Goal: Transaction & Acquisition: Book appointment/travel/reservation

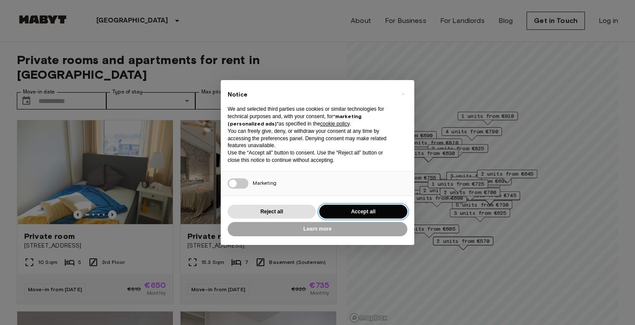
click at [339, 213] on button "Accept all" at bounding box center [363, 211] width 88 height 14
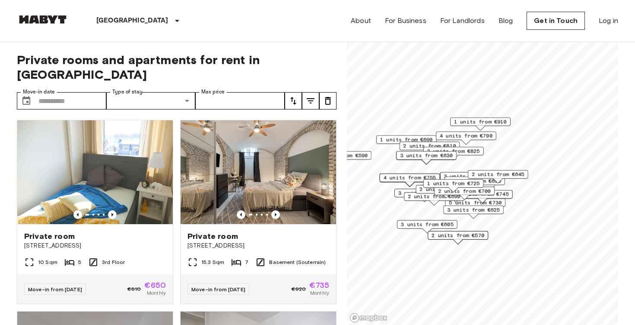
scroll to position [6, 0]
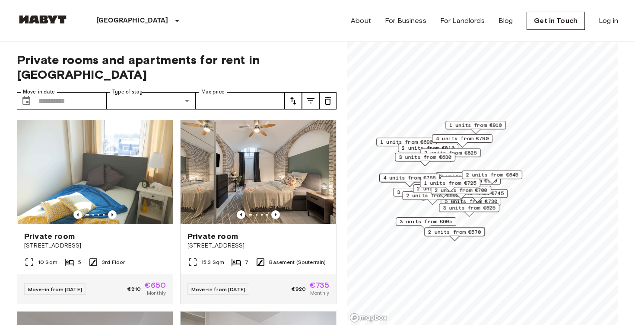
click at [409, 157] on span "3 units from €630" at bounding box center [425, 157] width 53 height 8
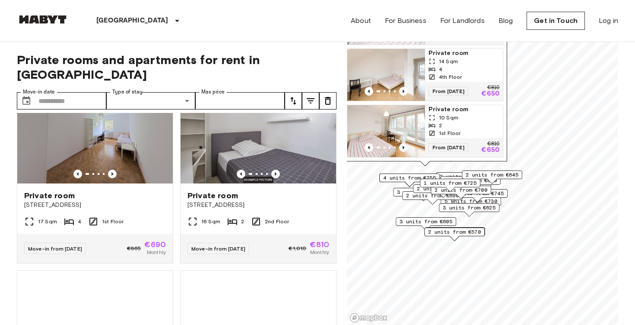
scroll to position [233, 0]
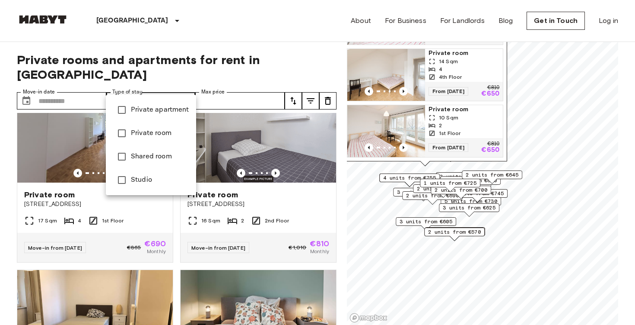
click at [169, 87] on div at bounding box center [317, 162] width 635 height 325
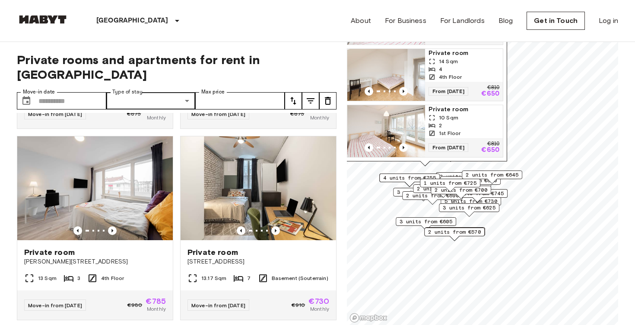
scroll to position [1704, 0]
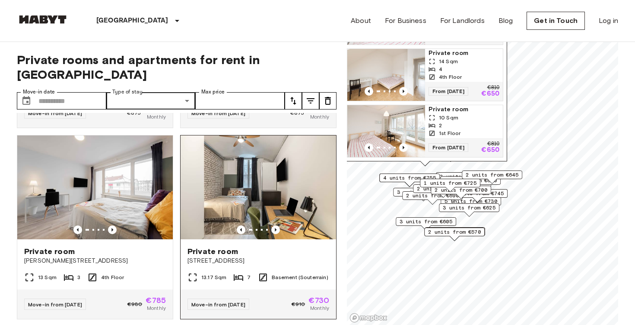
click at [212, 159] on img at bounding box center [259, 187] width 156 height 104
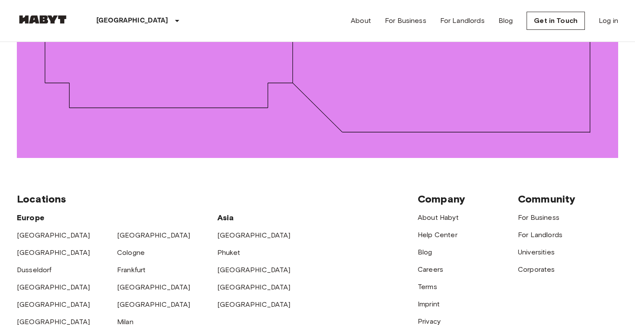
scroll to position [1240, 0]
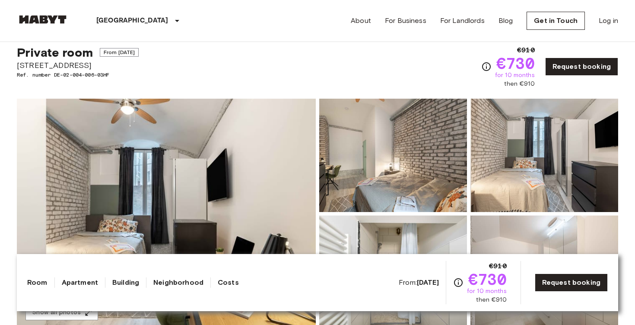
scroll to position [23, 0]
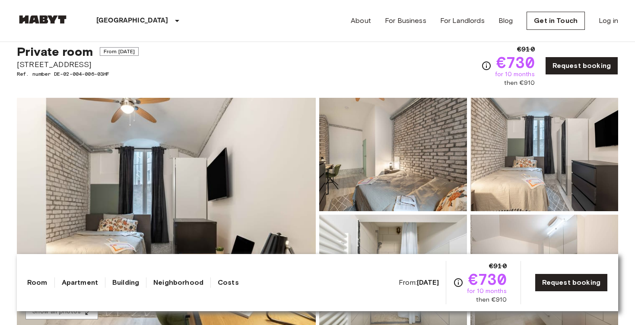
click at [409, 172] on img at bounding box center [393, 154] width 148 height 113
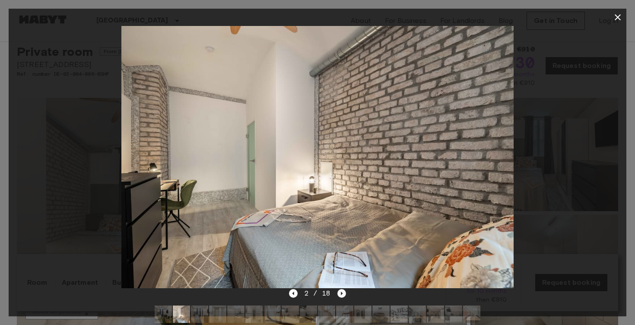
click at [345, 292] on icon "Next image" at bounding box center [342, 293] width 9 height 9
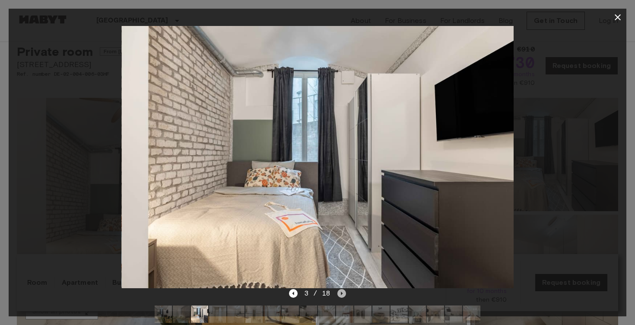
click at [345, 292] on icon "Next image" at bounding box center [342, 293] width 9 height 9
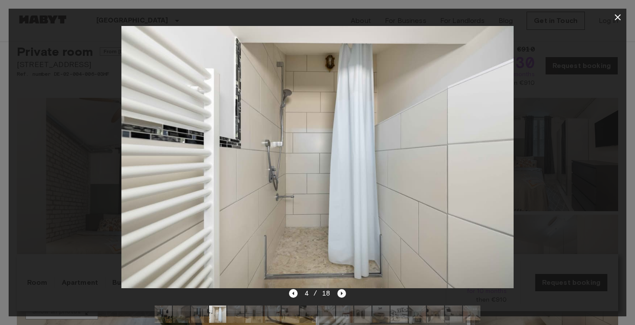
click at [345, 292] on icon "Next image" at bounding box center [342, 293] width 9 height 9
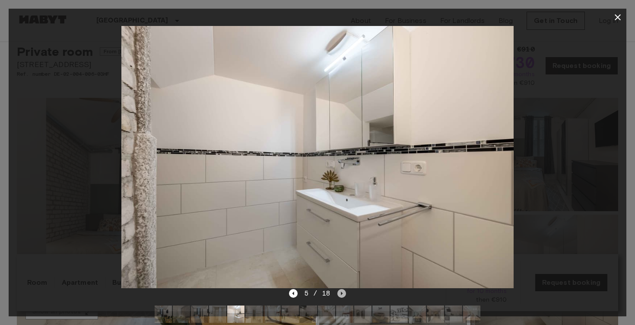
click at [345, 292] on icon "Next image" at bounding box center [342, 293] width 9 height 9
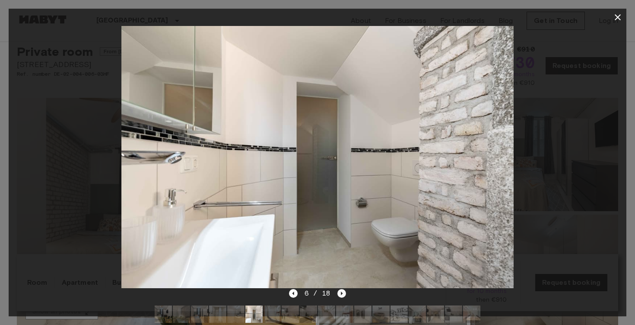
click at [345, 292] on icon "Next image" at bounding box center [342, 293] width 9 height 9
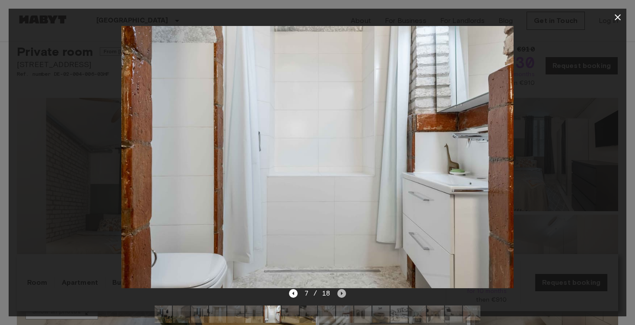
click at [345, 292] on icon "Next image" at bounding box center [342, 293] width 9 height 9
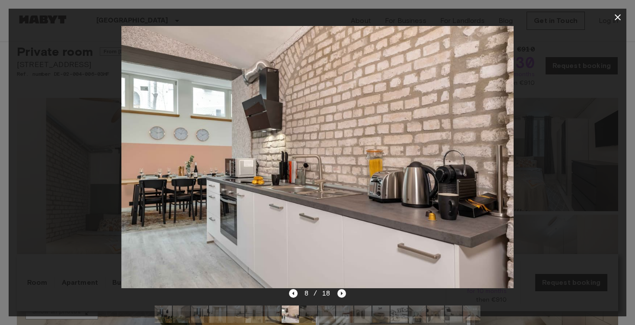
click at [345, 292] on icon "Next image" at bounding box center [342, 293] width 9 height 9
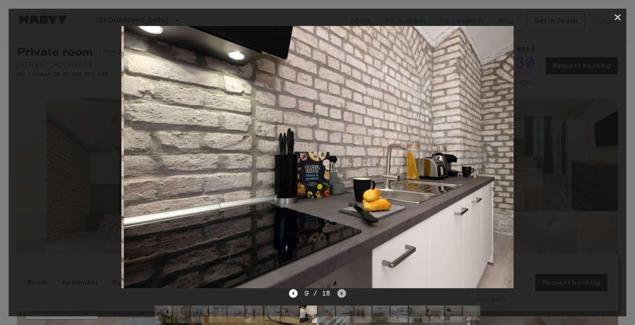
click at [345, 292] on icon "Next image" at bounding box center [342, 293] width 9 height 9
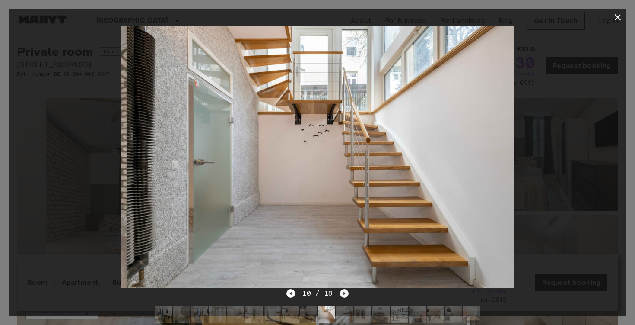
click at [345, 292] on icon "Next image" at bounding box center [344, 293] width 9 height 9
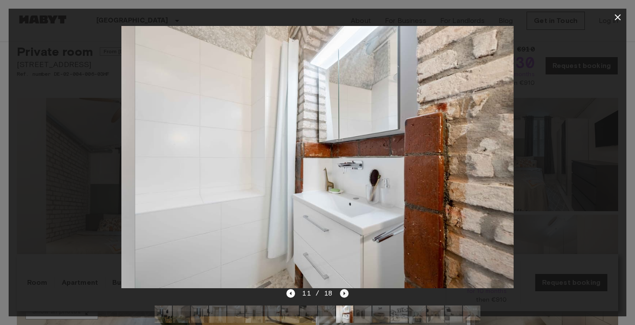
click at [345, 292] on icon "Next image" at bounding box center [344, 293] width 9 height 9
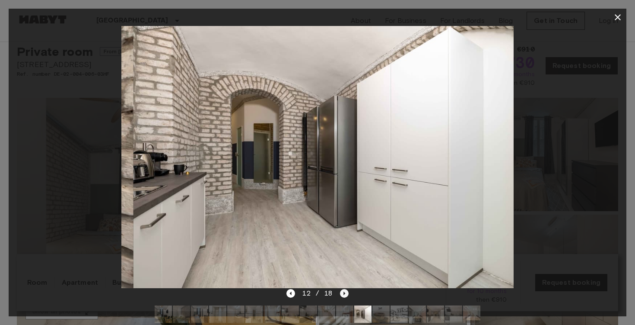
click at [345, 292] on icon "Next image" at bounding box center [344, 293] width 9 height 9
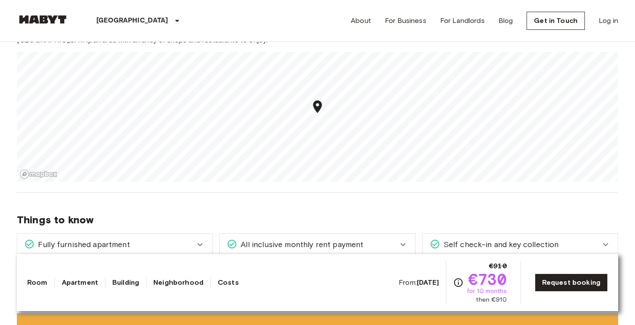
scroll to position [798, 0]
